Goal: Information Seeking & Learning: Learn about a topic

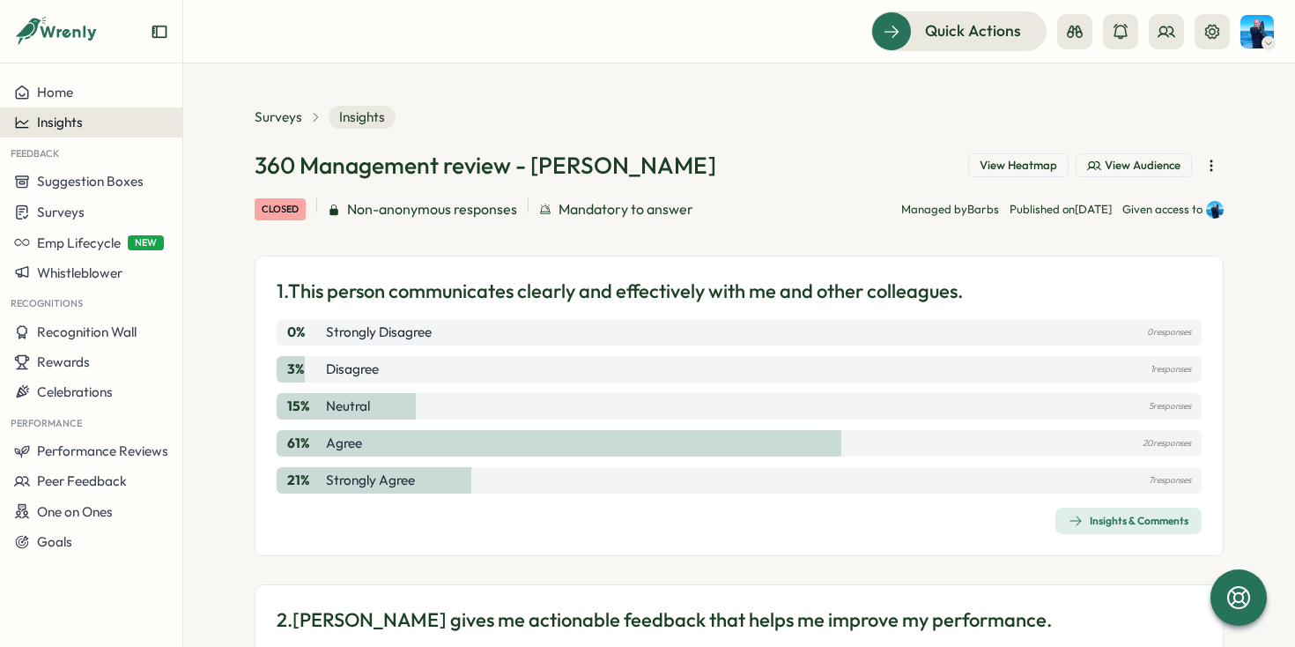
click at [134, 122] on div "Insights" at bounding box center [91, 123] width 154 height 16
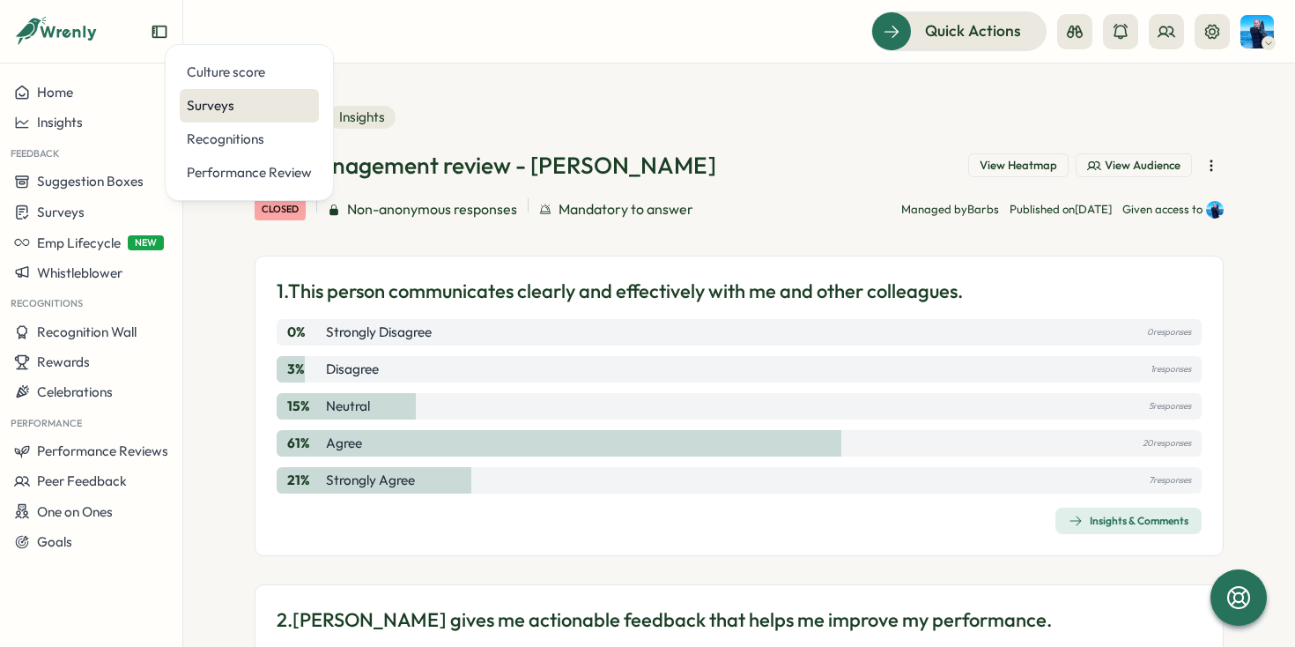
click at [208, 98] on div "Surveys" at bounding box center [249, 105] width 125 height 19
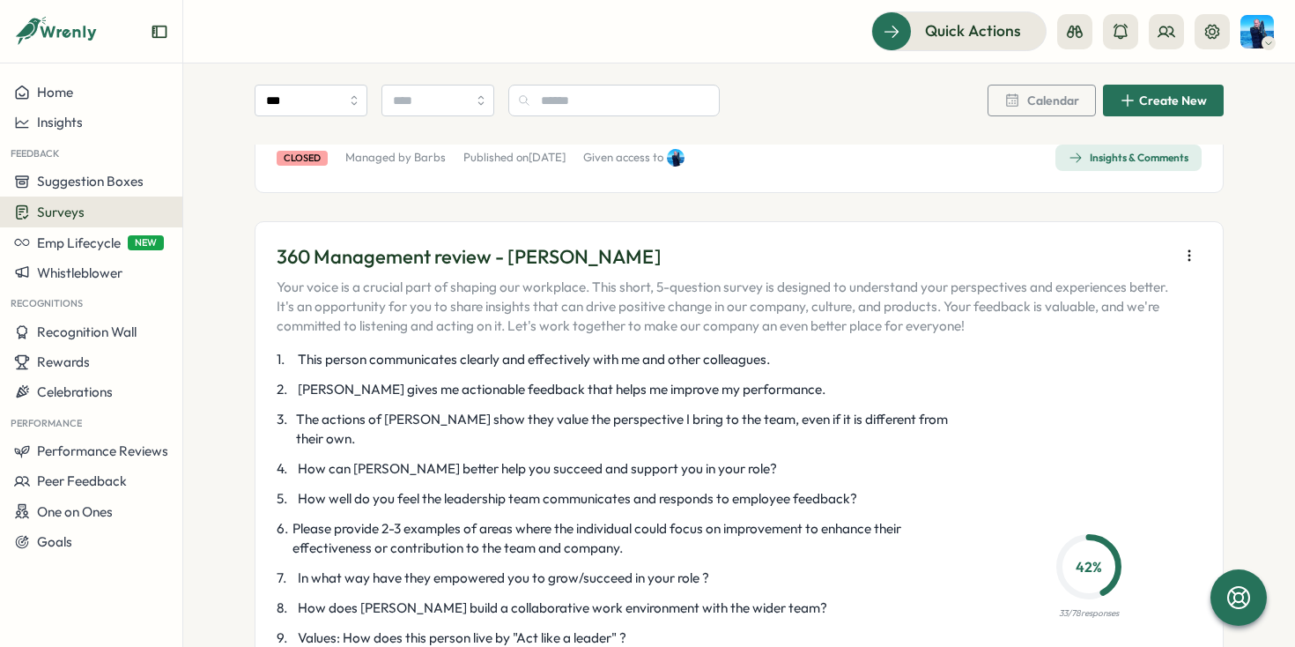
scroll to position [3599, 0]
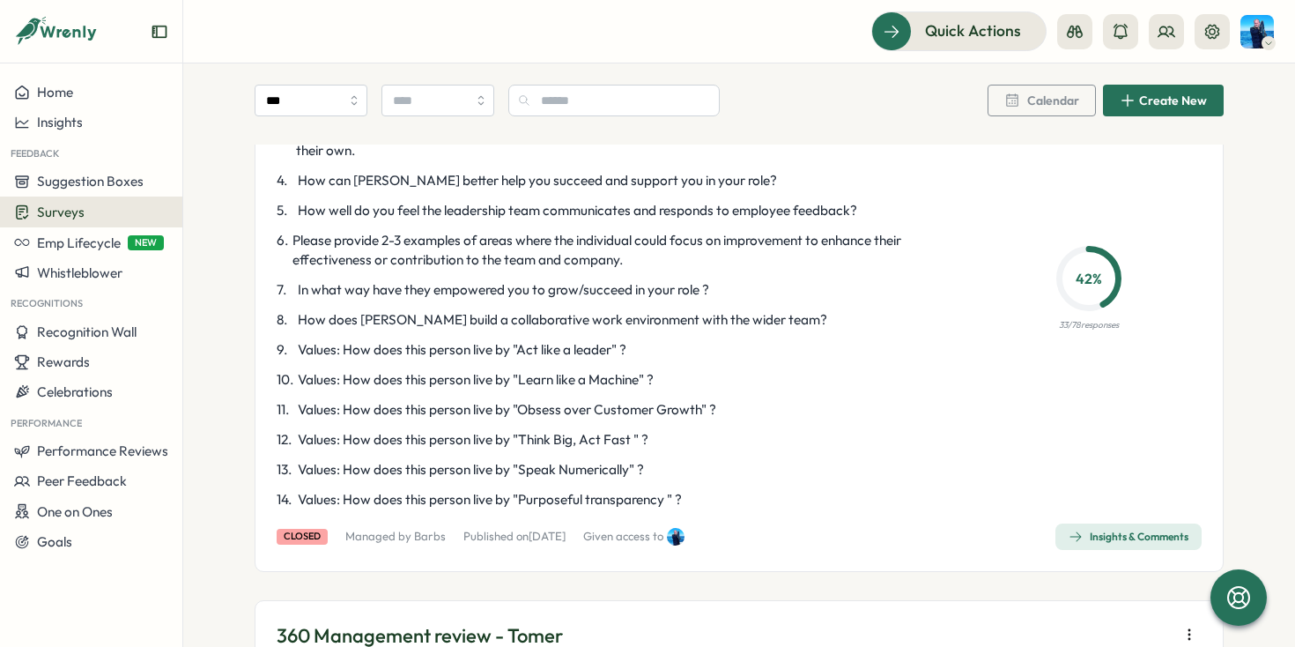
click at [1078, 437] on div "360 Management review - [PERSON_NAME] Your voice is a crucial part of shaping o…" at bounding box center [739, 252] width 969 height 639
click at [1077, 529] on div "Insights & Comments" at bounding box center [1129, 536] width 120 height 14
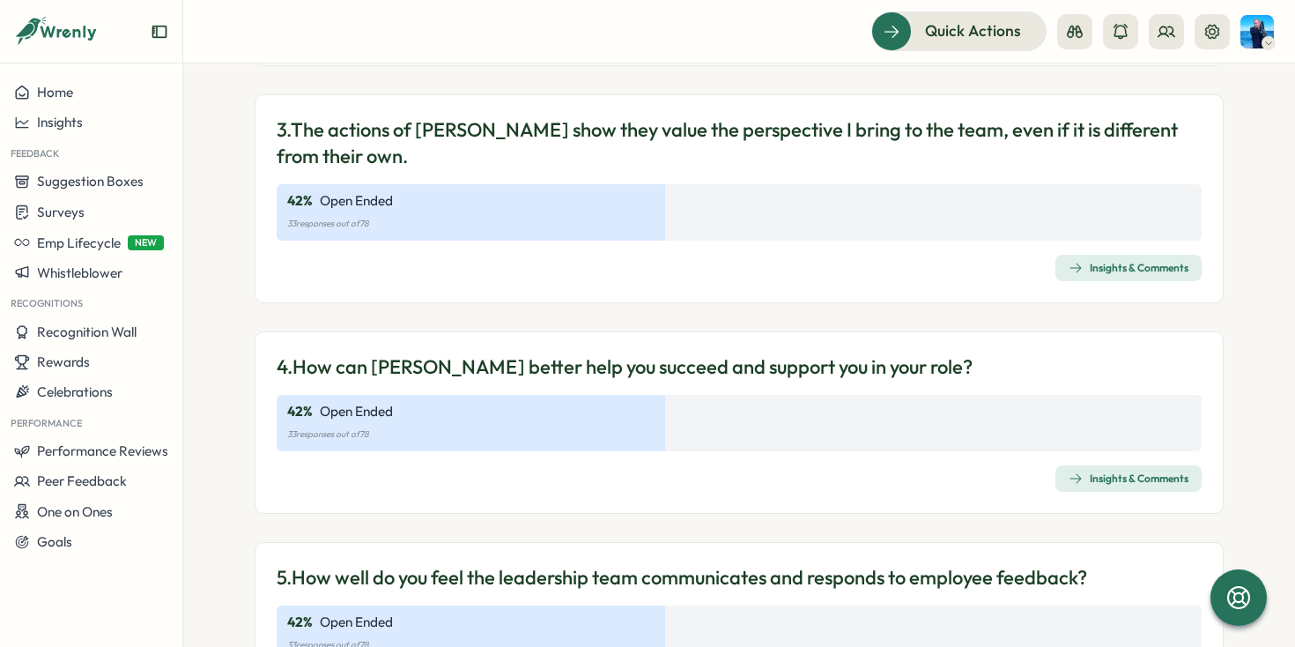
scroll to position [774, 0]
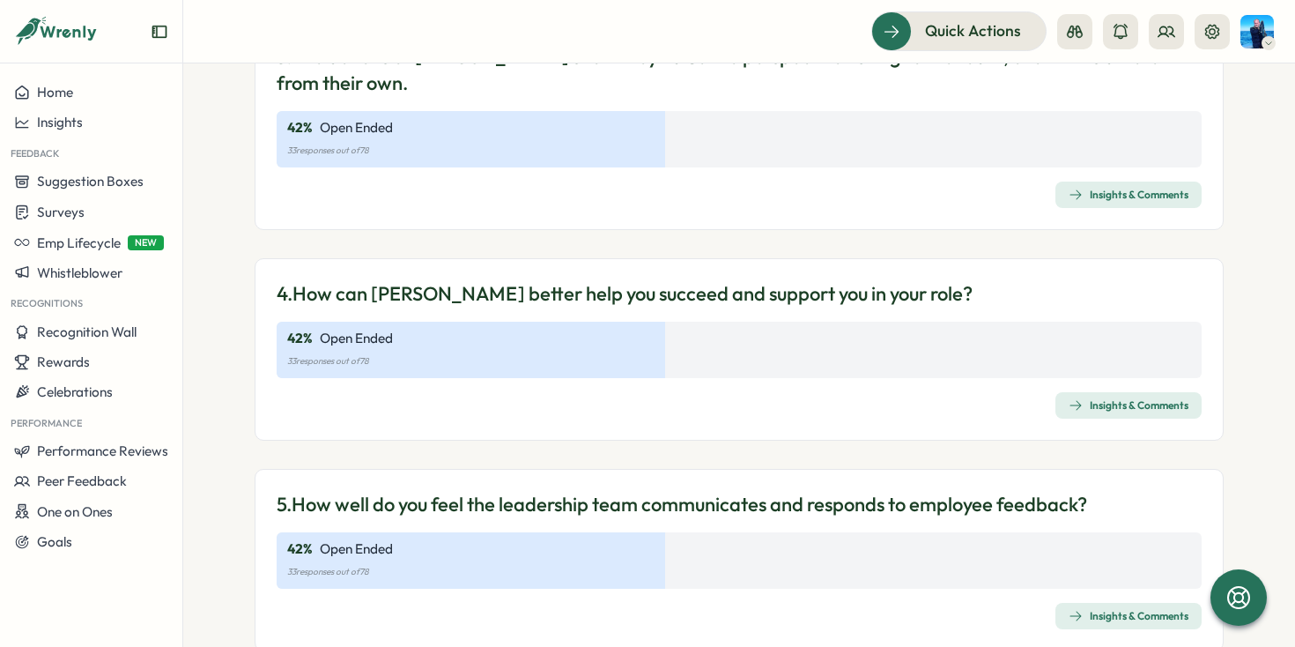
click at [1113, 398] on div "Insights & Comments" at bounding box center [1129, 405] width 120 height 14
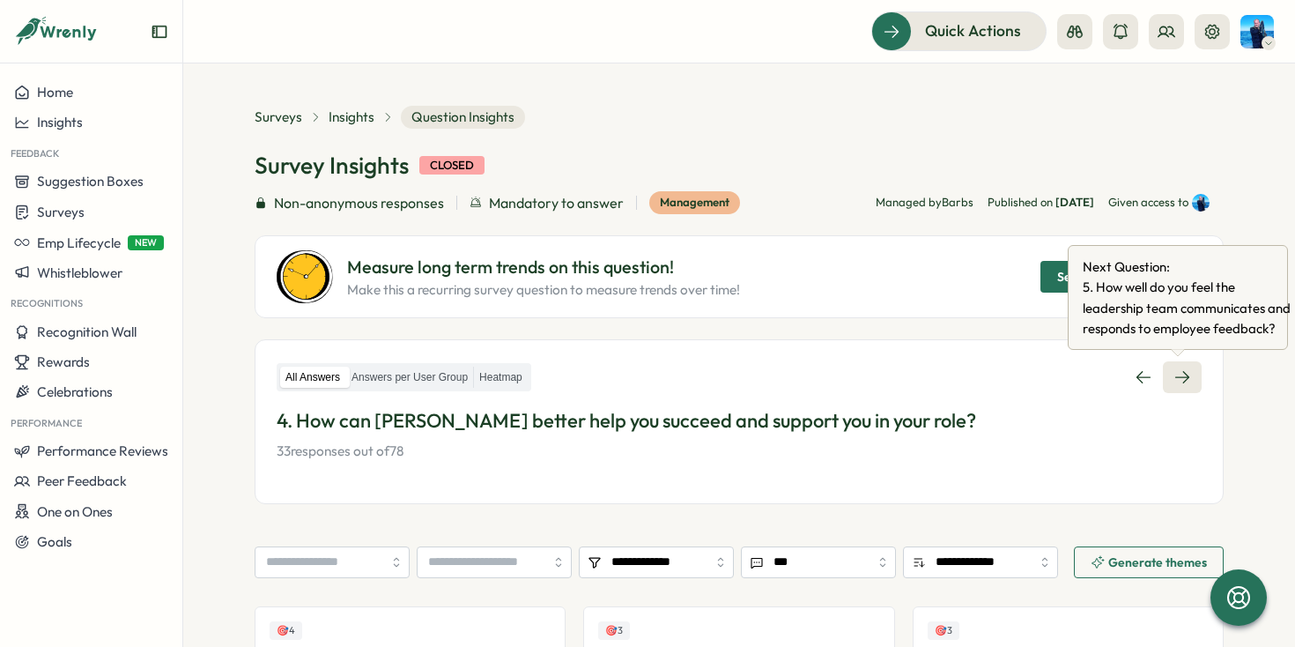
click at [1173, 366] on link at bounding box center [1182, 377] width 39 height 32
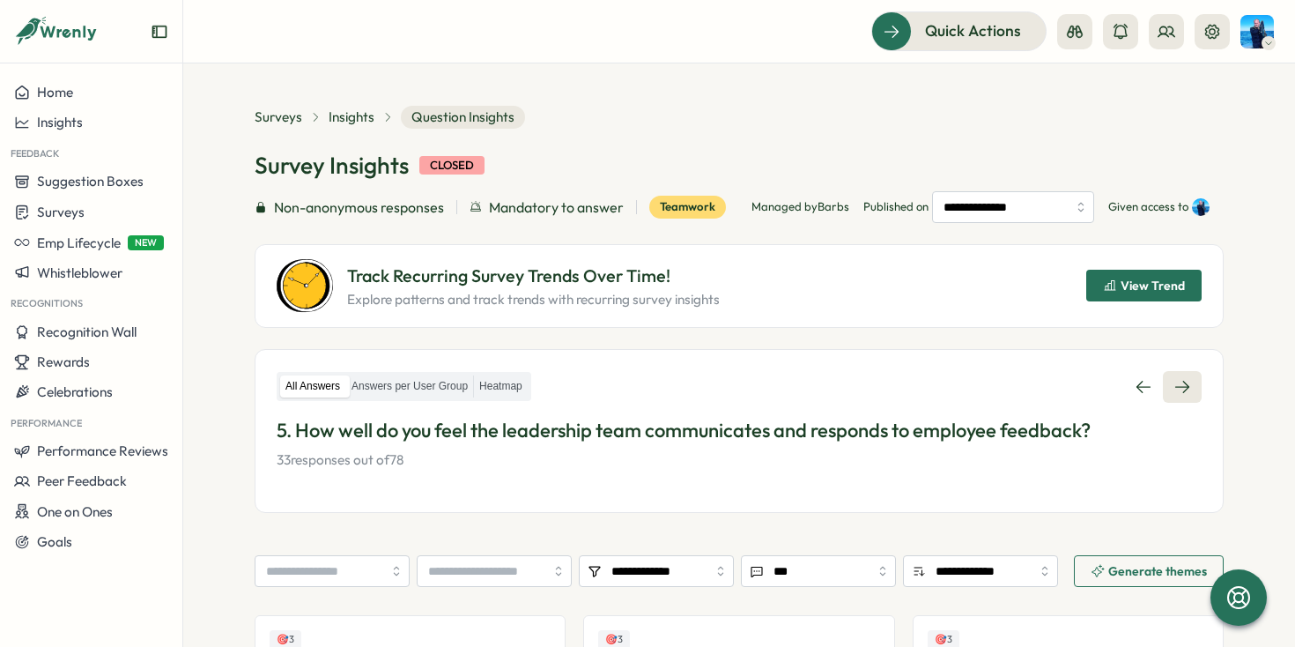
click at [1182, 378] on icon at bounding box center [1183, 387] width 18 height 18
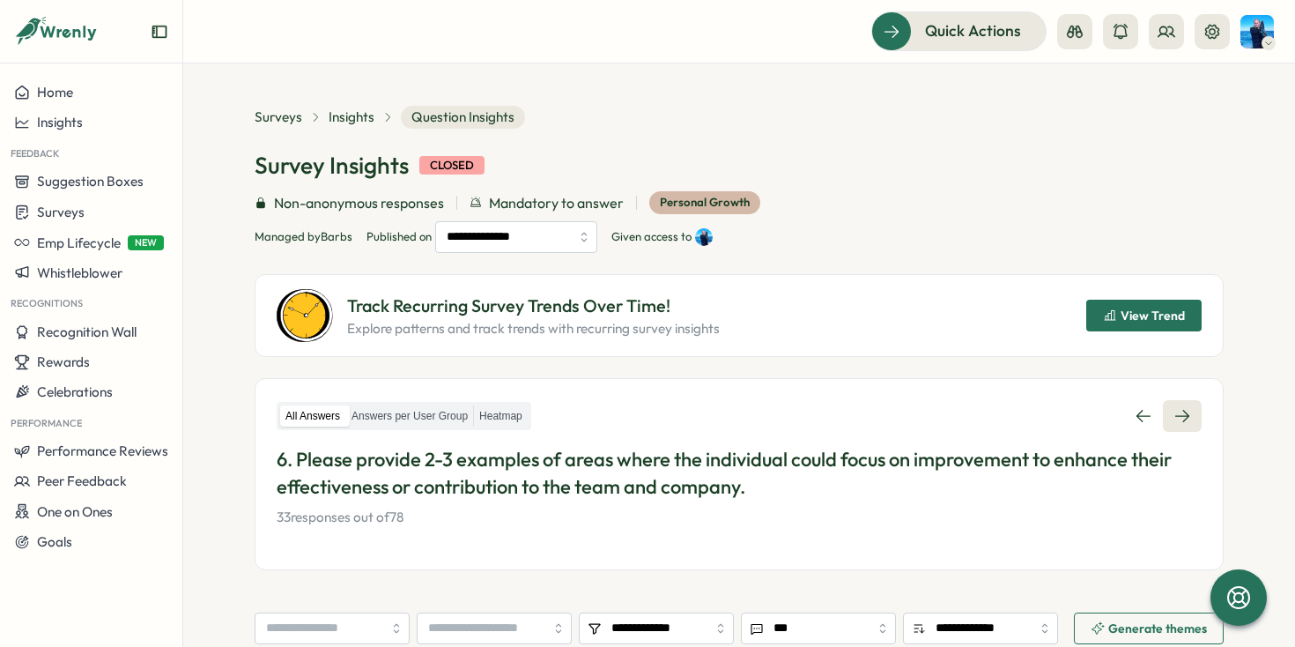
click at [1179, 421] on icon at bounding box center [1182, 416] width 14 height 12
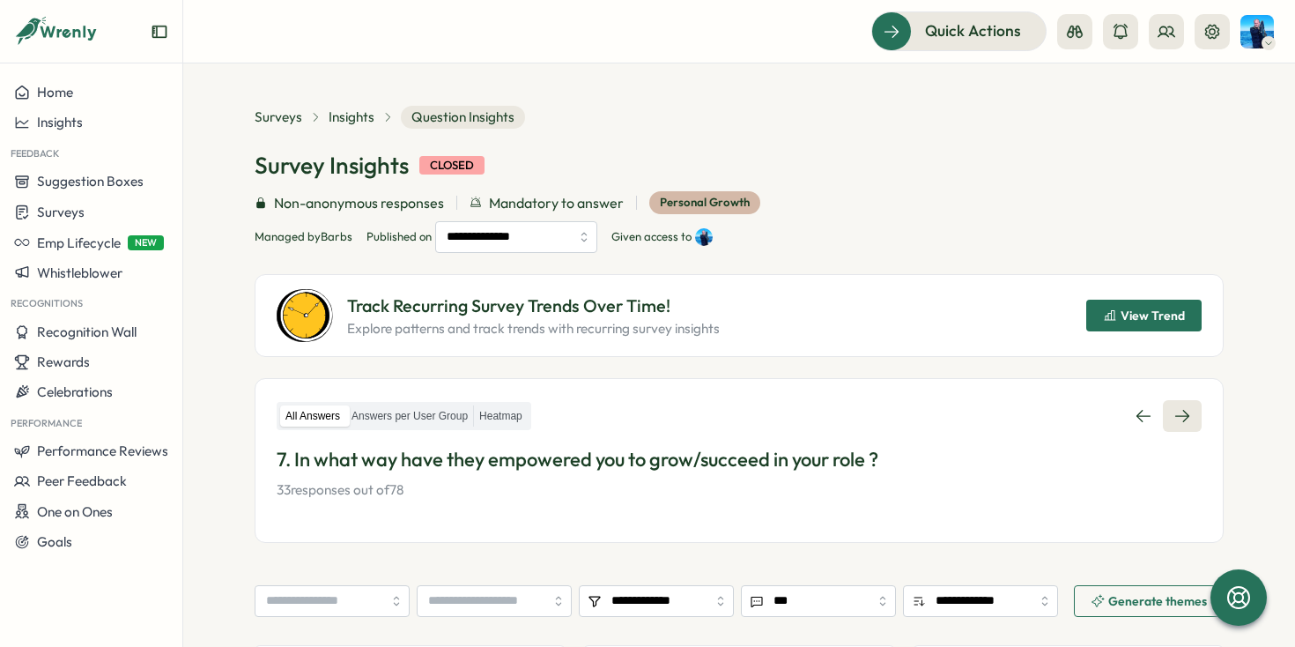
click at [1175, 416] on icon at bounding box center [1182, 416] width 14 height 12
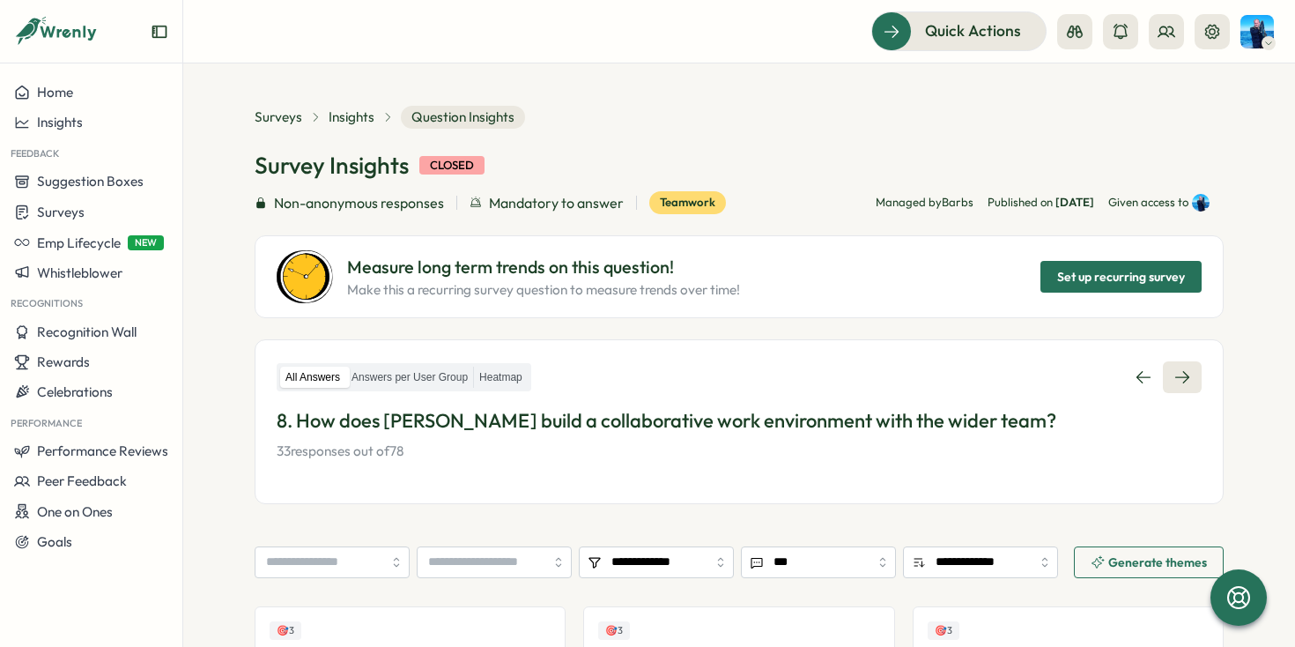
click at [1184, 379] on icon at bounding box center [1183, 377] width 18 height 18
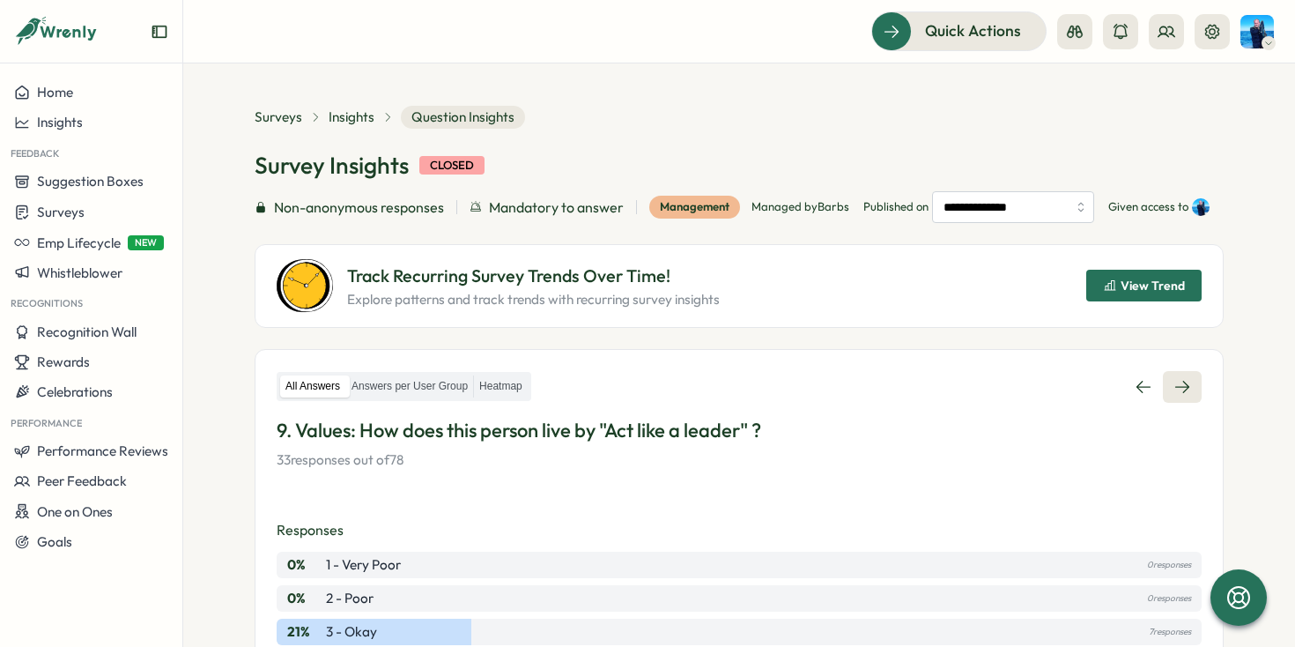
click at [1175, 396] on icon at bounding box center [1183, 387] width 18 height 18
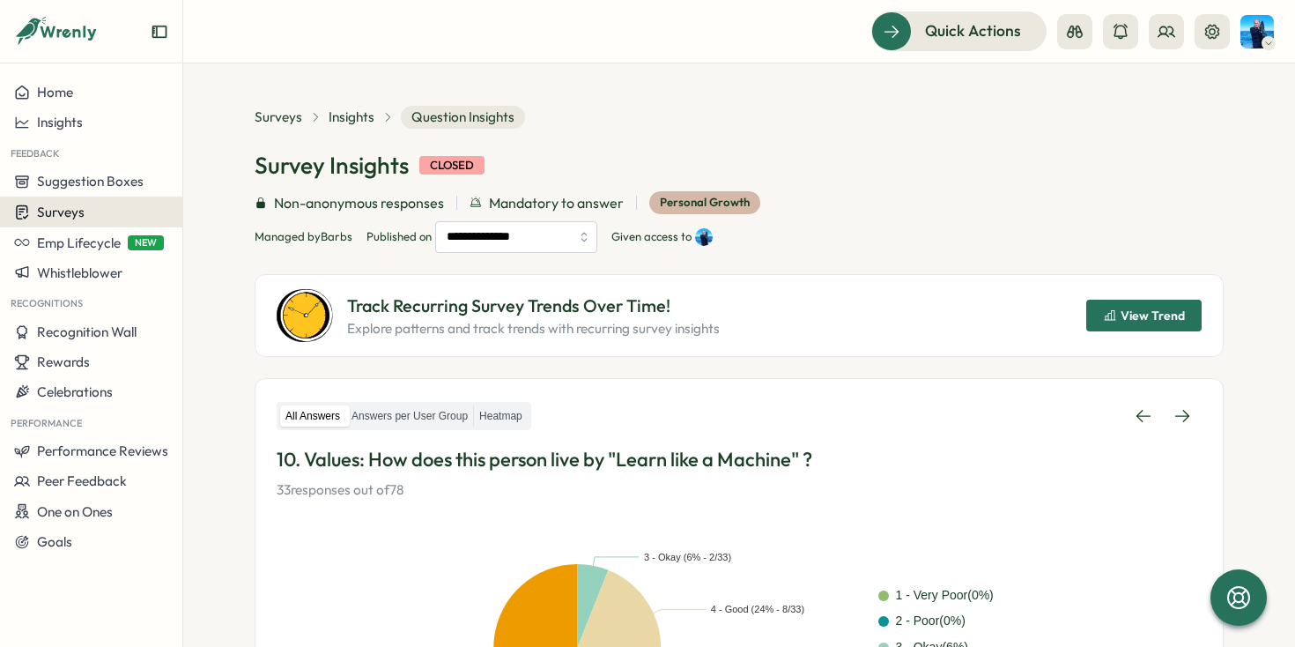
click at [98, 212] on div "Surveys" at bounding box center [91, 212] width 154 height 17
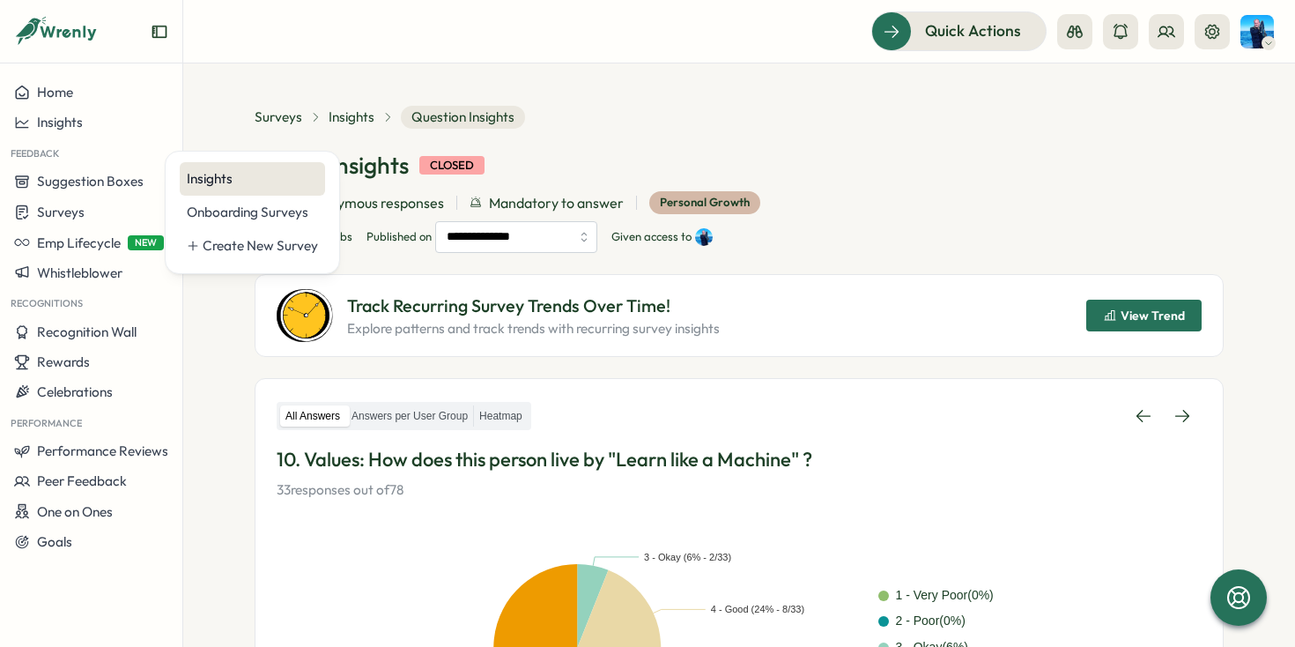
click at [209, 168] on div "Insights" at bounding box center [252, 178] width 145 height 33
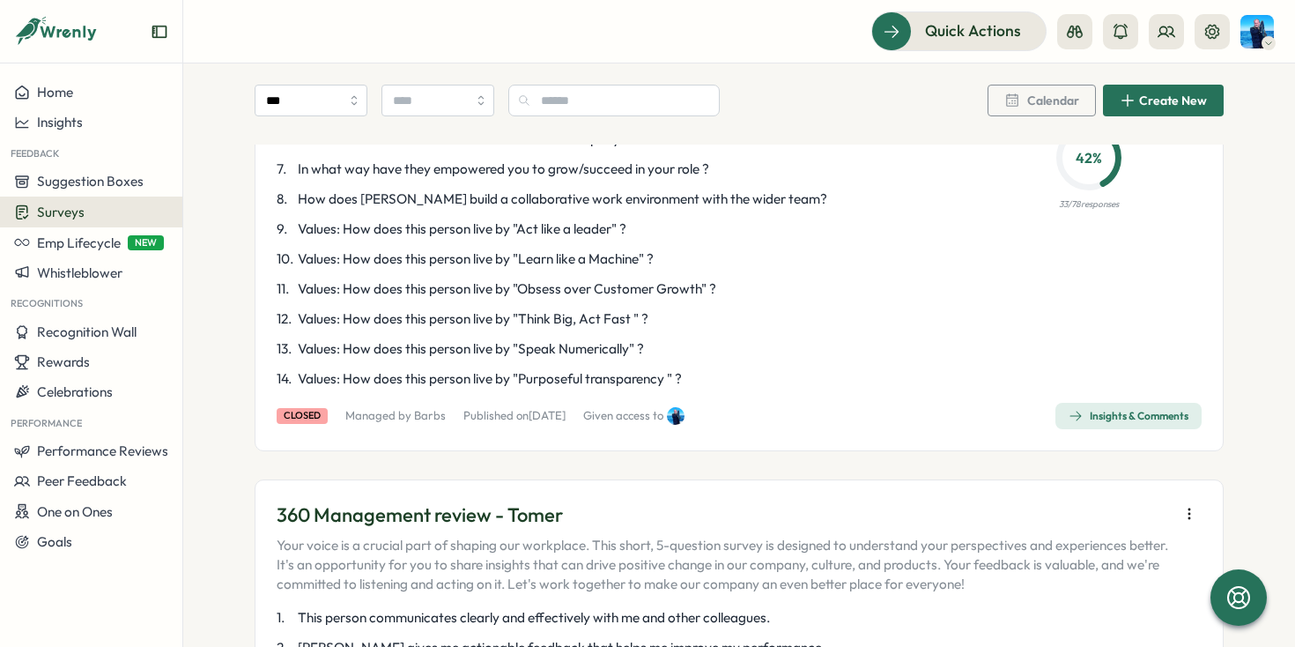
scroll to position [3851, 0]
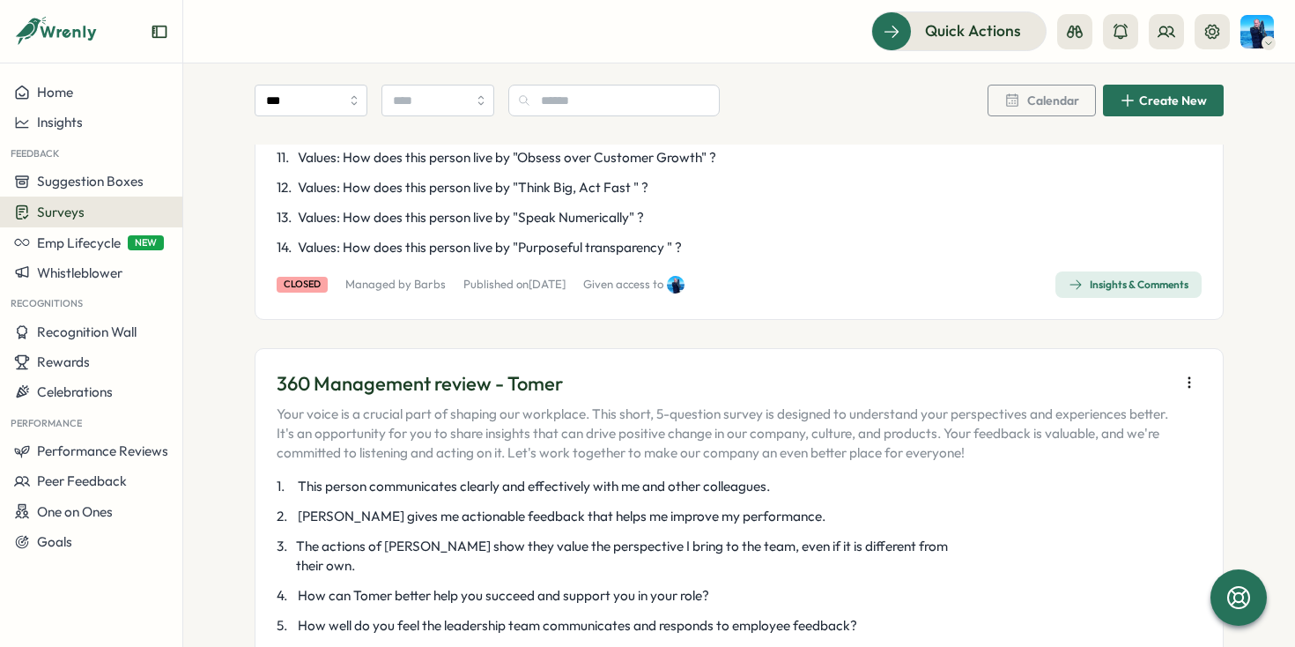
click at [1110, 278] on div "Insights & Comments" at bounding box center [1129, 285] width 120 height 14
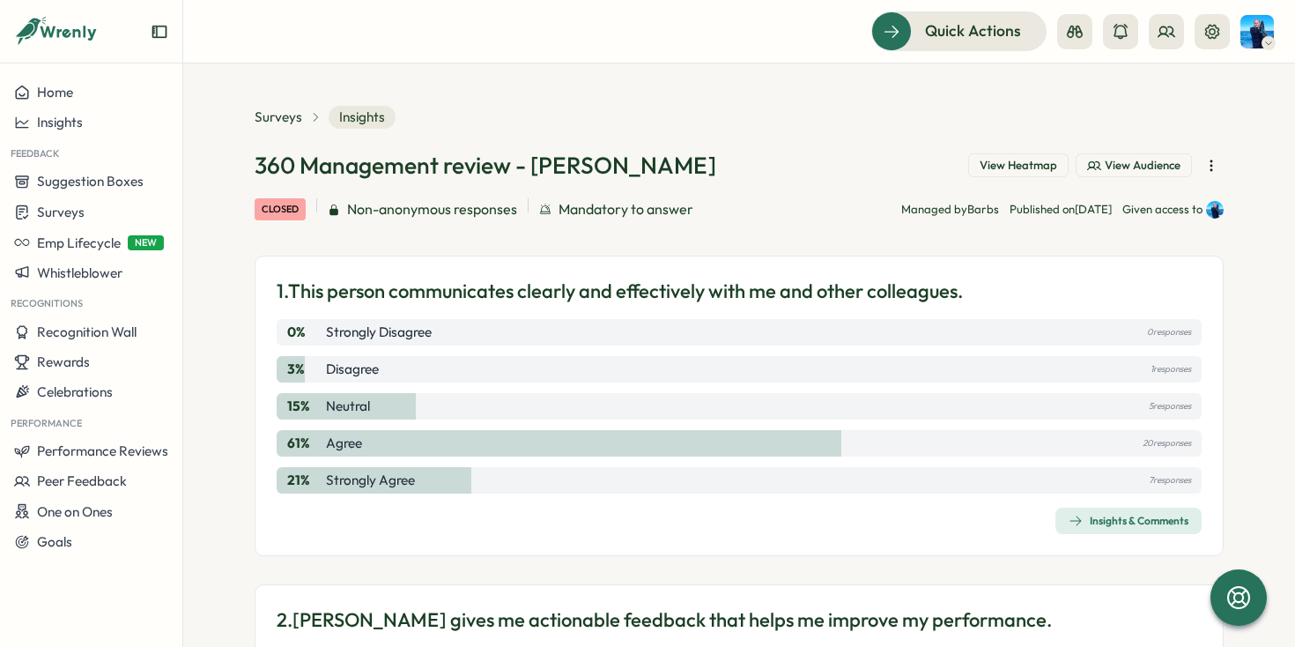
scroll to position [252, 0]
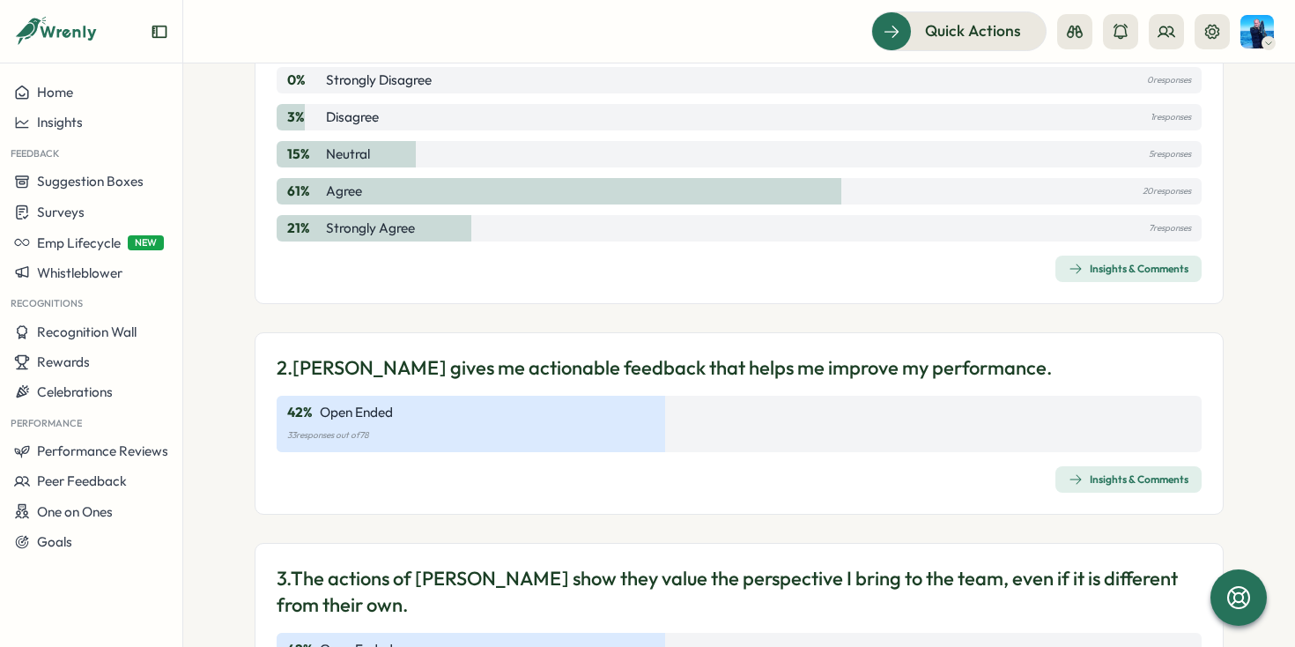
click at [1084, 489] on span "Insights & Comments" at bounding box center [1129, 479] width 120 height 25
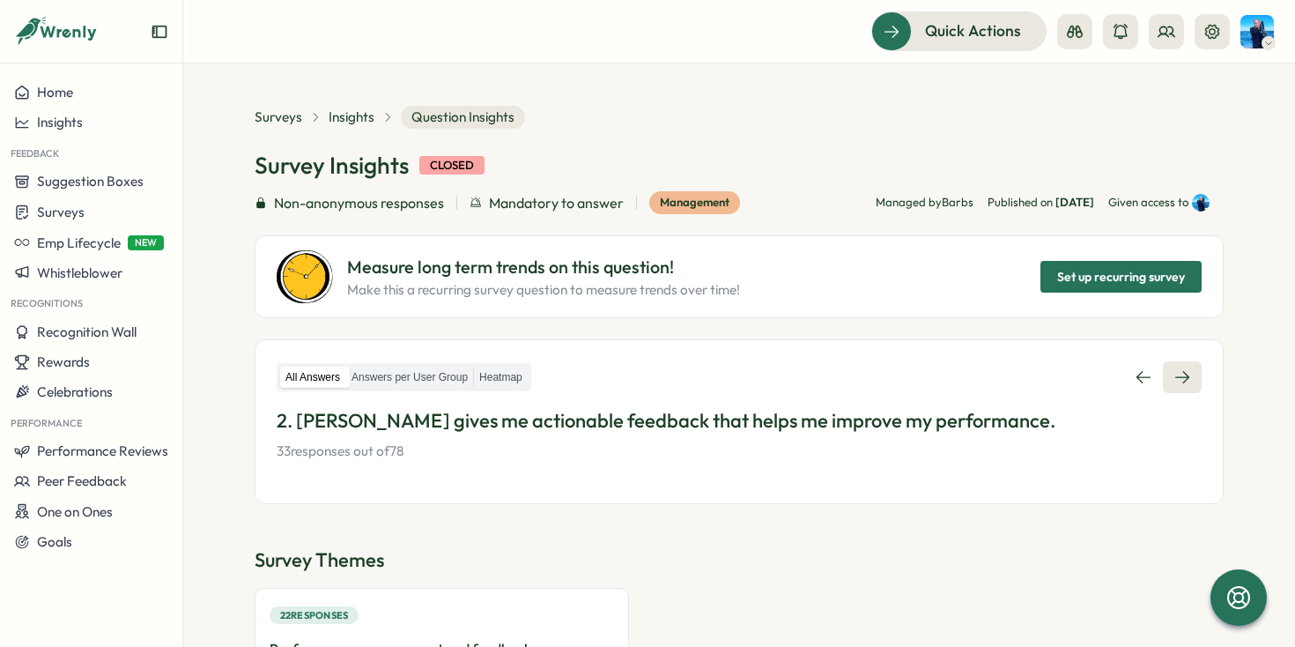
click at [1179, 374] on icon at bounding box center [1183, 377] width 18 height 18
